Goal: Communication & Community: Share content

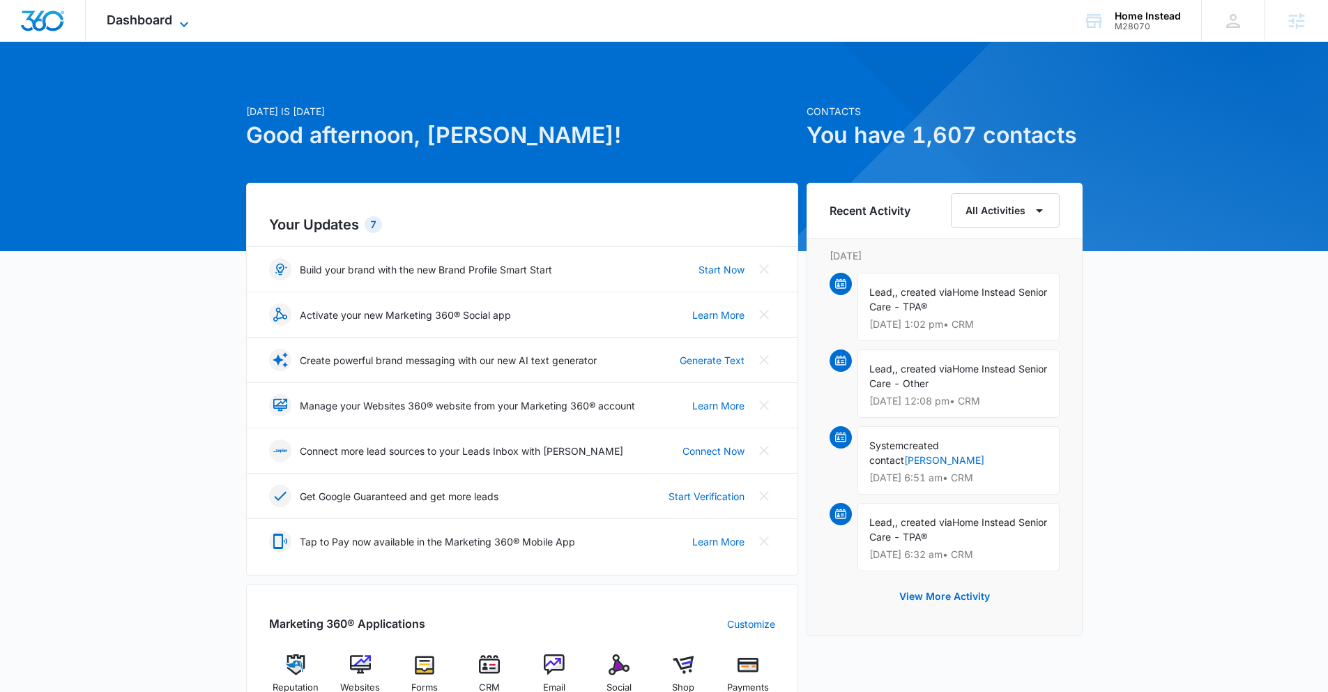
click at [127, 18] on span "Dashboard" at bounding box center [140, 20] width 66 height 15
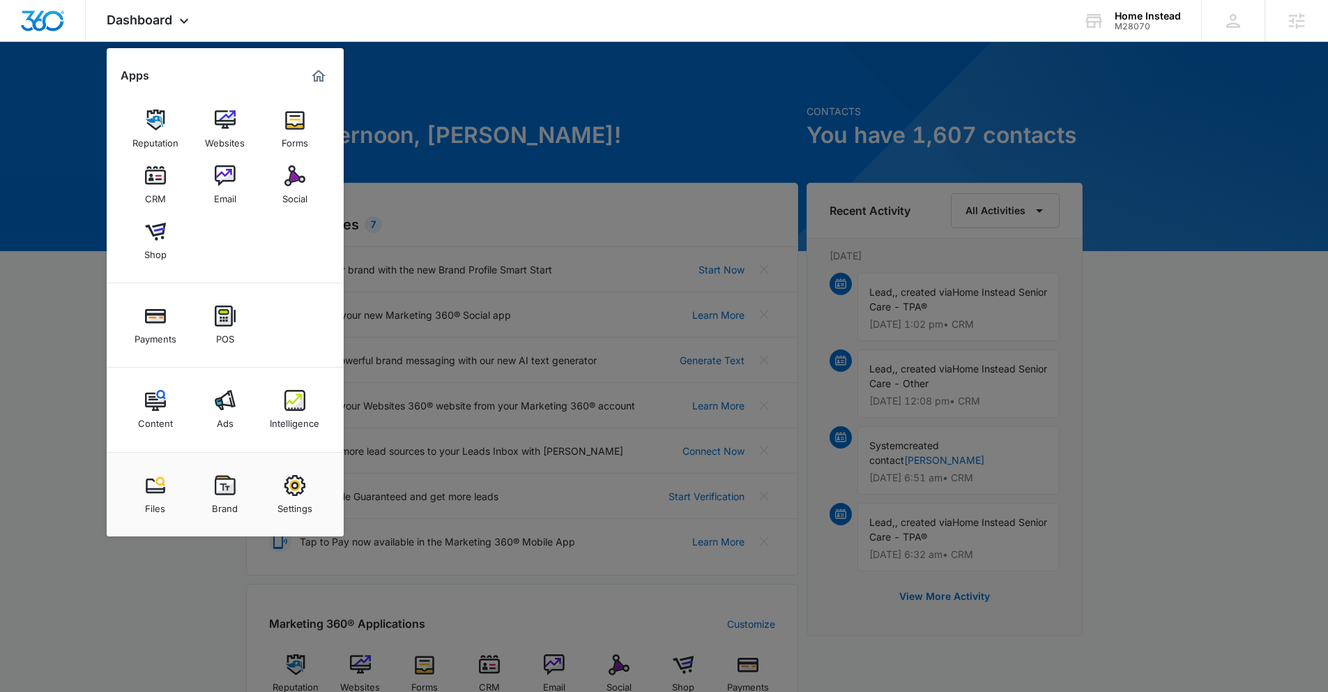
click at [298, 190] on div "Social" at bounding box center [294, 195] width 25 height 18
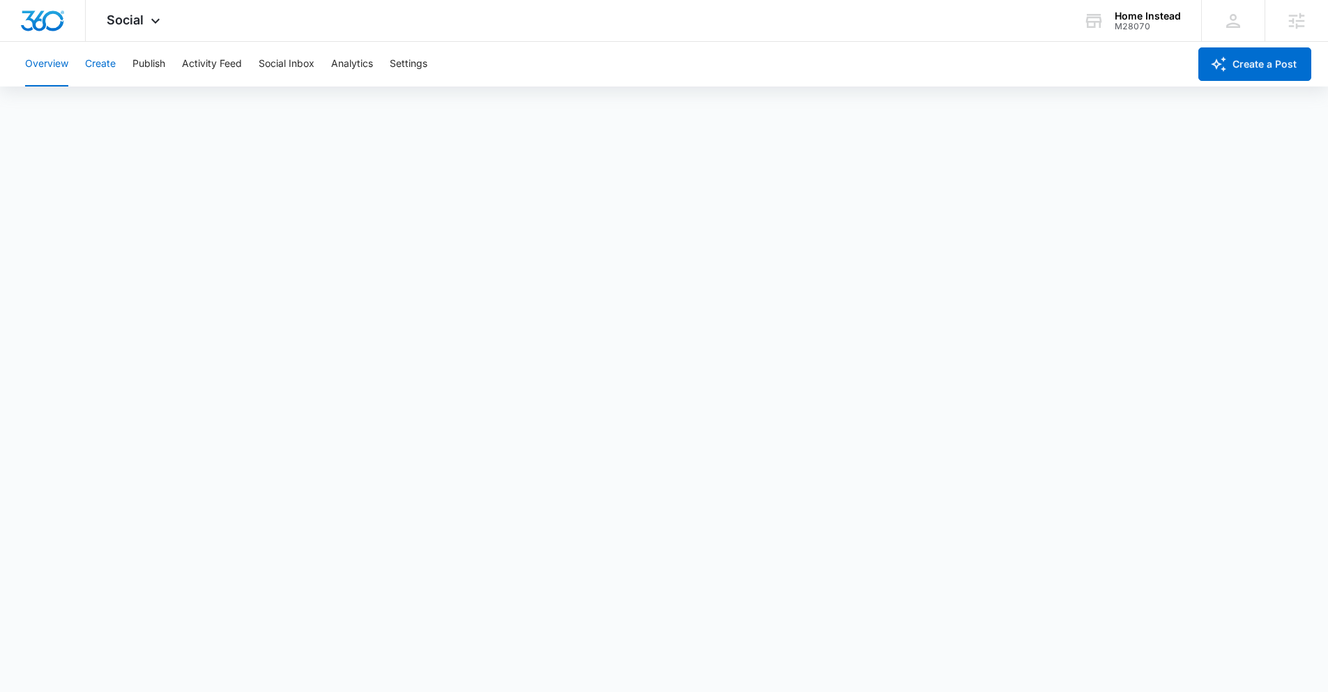
click at [107, 60] on button "Create" at bounding box center [100, 64] width 31 height 45
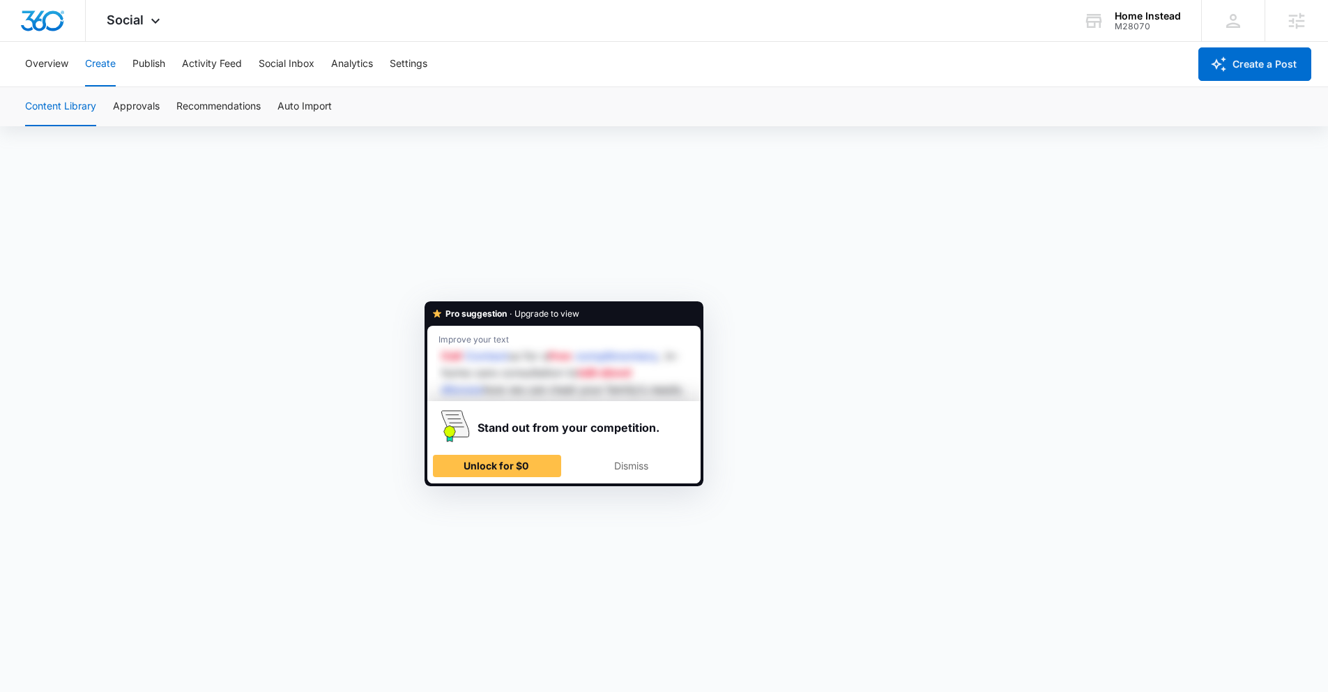
click at [496, 482] on div "Stand out from your competition. Unlock for $0 Dismiss" at bounding box center [563, 442] width 273 height 82
click at [434, 471] on button "Unlock for $0" at bounding box center [497, 466] width 128 height 22
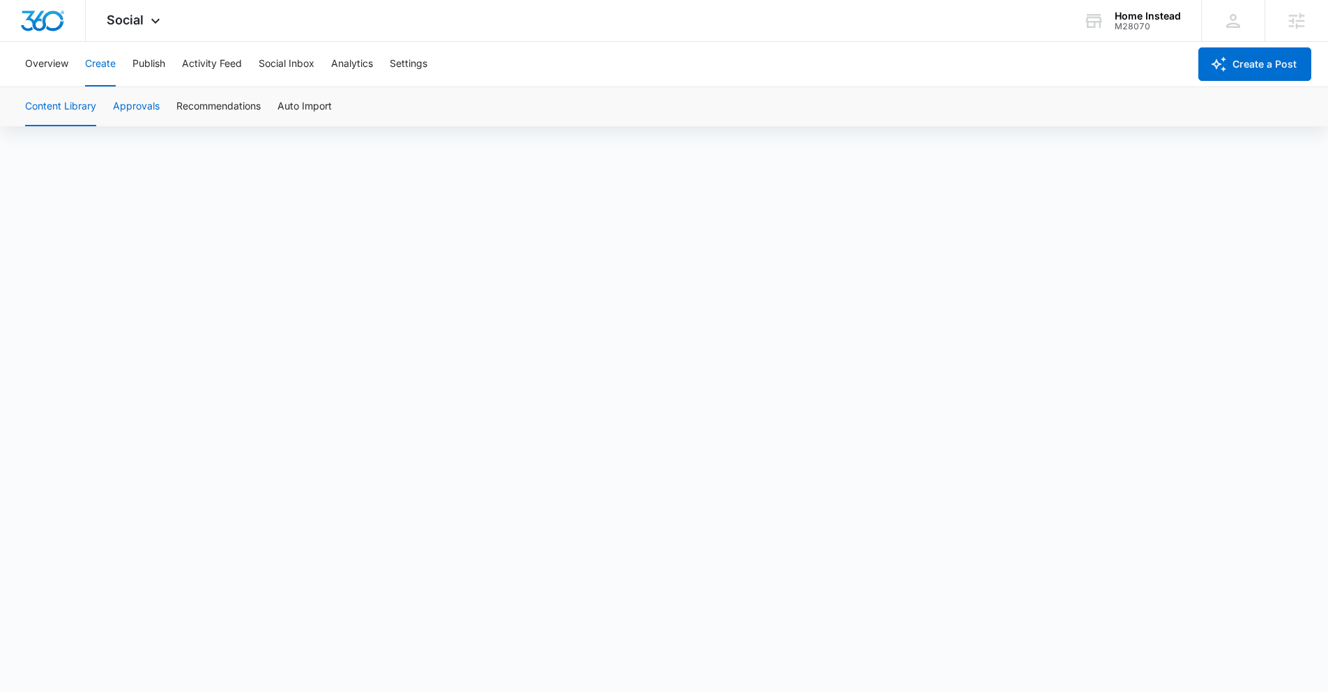
click at [138, 107] on button "Approvals" at bounding box center [136, 106] width 47 height 39
